Goal: Register for event/course

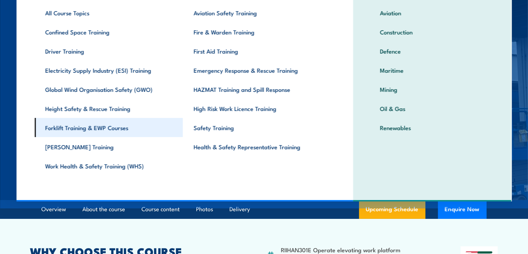
scroll to position [48, 0]
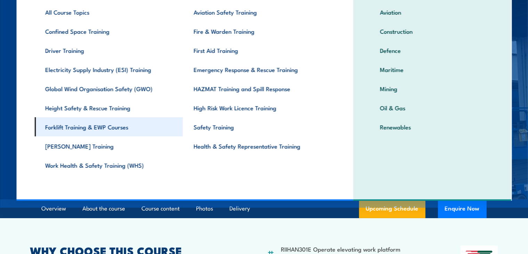
click at [107, 126] on link "Forklift Training & EWP Courses" at bounding box center [109, 126] width 148 height 19
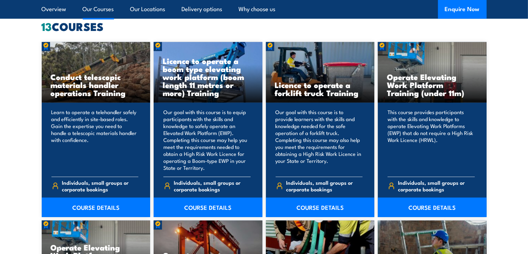
scroll to position [548, 0]
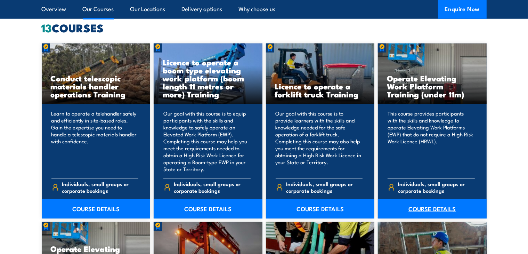
click at [413, 205] on link "COURSE DETAILS" at bounding box center [432, 208] width 109 height 19
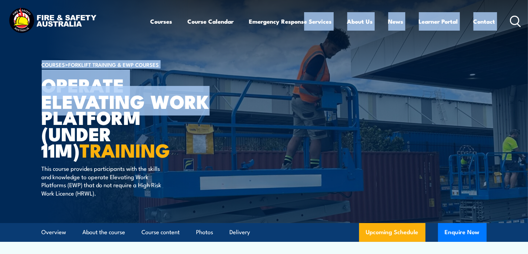
drag, startPoint x: 0, startPoint y: 0, endPoint x: 303, endPoint y: -2, distance: 303.1
click at [303, 0] on html "Courses Course Calendar Emergency Response Services Services Overview Emergency…" at bounding box center [264, 127] width 528 height 254
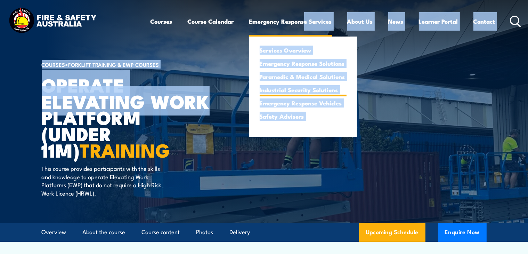
click at [275, 87] on link "Industrial Security Solutions" at bounding box center [303, 90] width 87 height 6
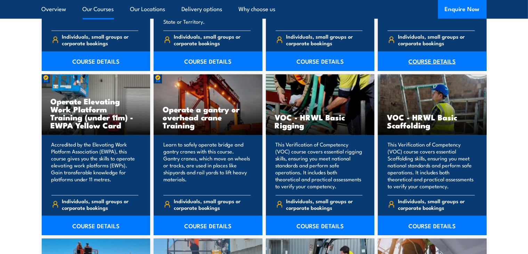
click at [433, 68] on link "COURSE DETAILS" at bounding box center [432, 60] width 109 height 19
click at [434, 63] on link "COURSE DETAILS" at bounding box center [432, 60] width 109 height 19
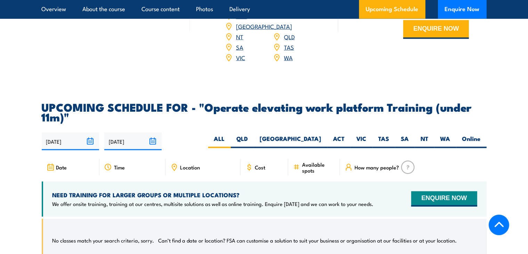
scroll to position [988, 0]
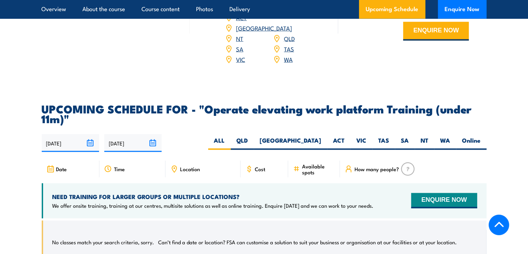
click at [75, 134] on input "[DATE]" at bounding box center [70, 143] width 57 height 18
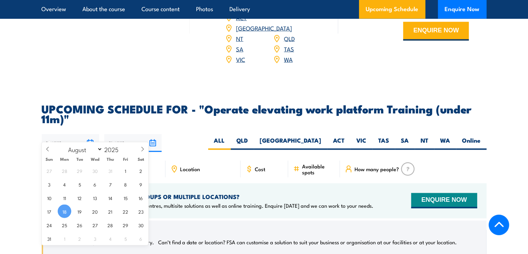
click at [201, 134] on div "18/08/2025 14/02/2026" at bounding box center [264, 143] width 445 height 18
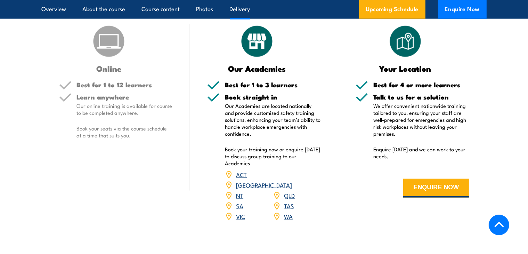
scroll to position [824, 0]
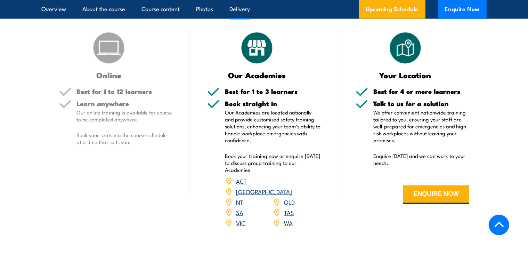
click at [238, 208] on link "SA" at bounding box center [239, 212] width 7 height 8
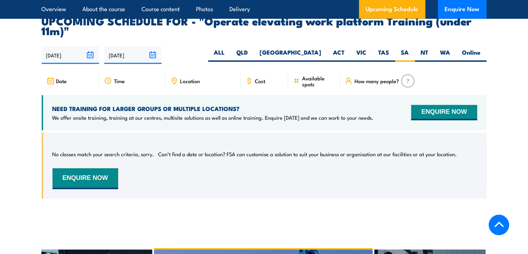
scroll to position [1080, 0]
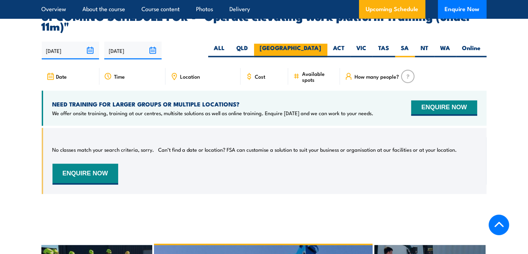
click at [310, 44] on label "NSW" at bounding box center [290, 51] width 73 height 14
click at [322, 44] on input "[GEOGRAPHIC_DATA]" at bounding box center [324, 46] width 5 height 5
radio input "true"
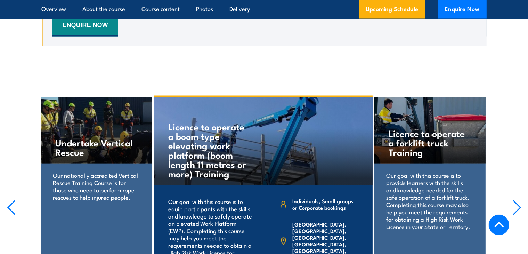
scroll to position [1231, 0]
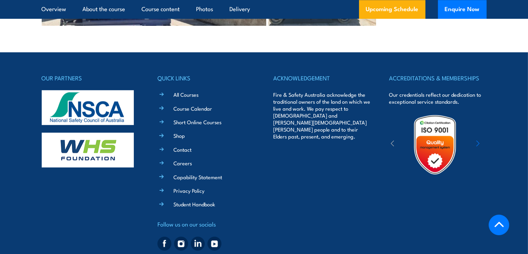
scroll to position [1760, 0]
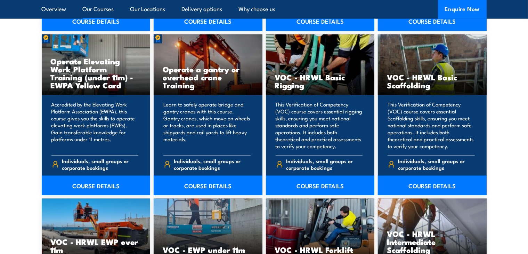
scroll to position [735, 0]
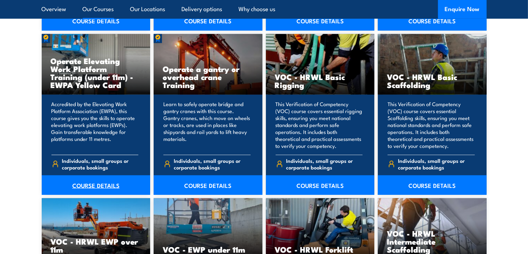
click at [99, 182] on link "COURSE DETAILS" at bounding box center [96, 184] width 109 height 19
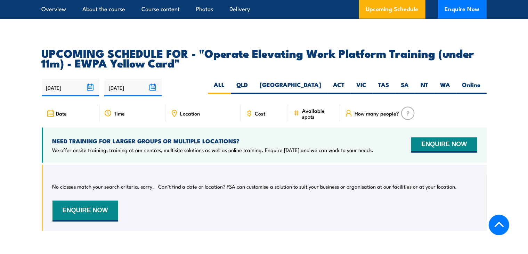
scroll to position [1089, 0]
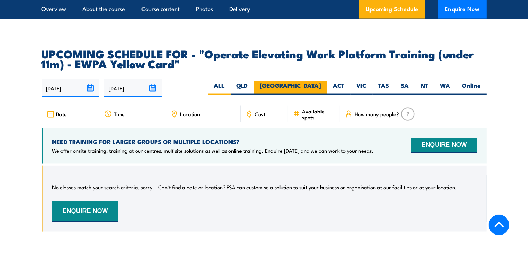
click at [313, 81] on label "[GEOGRAPHIC_DATA]" at bounding box center [290, 88] width 73 height 14
click at [322, 81] on input "[GEOGRAPHIC_DATA]" at bounding box center [324, 83] width 5 height 5
radio input "true"
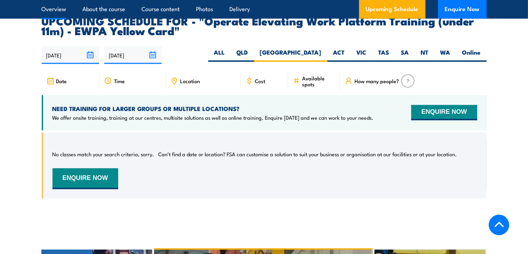
scroll to position [1126, 0]
